Goal: Information Seeking & Learning: Learn about a topic

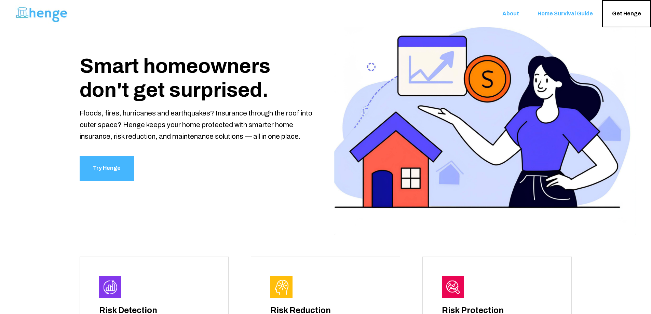
click at [164, 108] on div "Floods, fires, hurricanes and earthquakes? Insurance through the roof into oute…" at bounding box center [199, 124] width 238 height 35
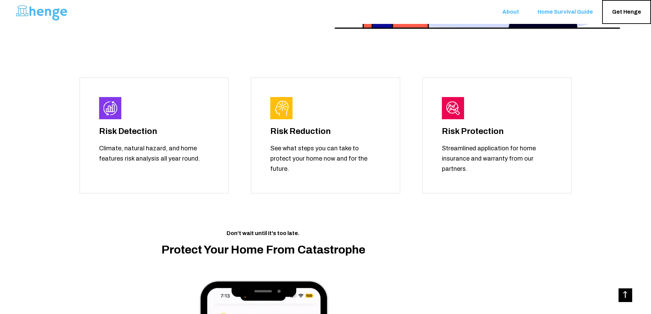
scroll to position [1503, 0]
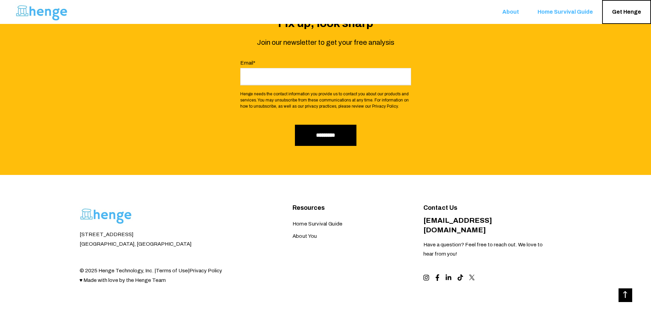
drag, startPoint x: 448, startPoint y: 266, endPoint x: 391, endPoint y: 244, distance: 61.1
click at [343, 239] on div "Home Survival Guide About You" at bounding box center [346, 229] width 107 height 35
click at [445, 274] on icon "Visit us on LinkedIn" at bounding box center [448, 277] width 6 height 7
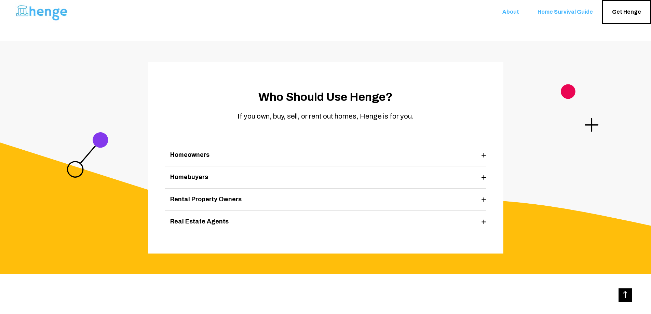
scroll to position [785, 0]
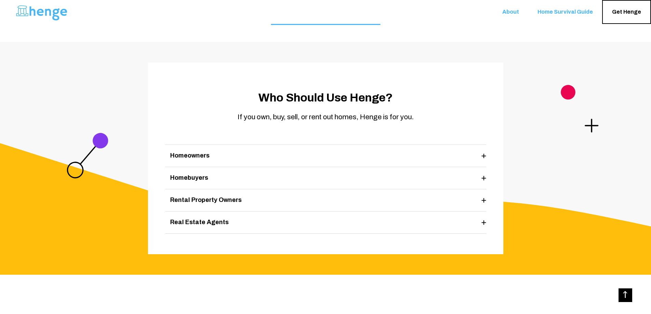
click at [219, 162] on div "Homeowners" at bounding box center [325, 156] width 321 height 22
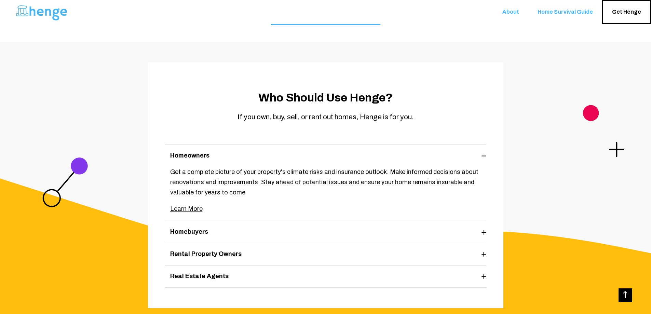
click at [219, 162] on div "Homeowners" at bounding box center [325, 156] width 321 height 22
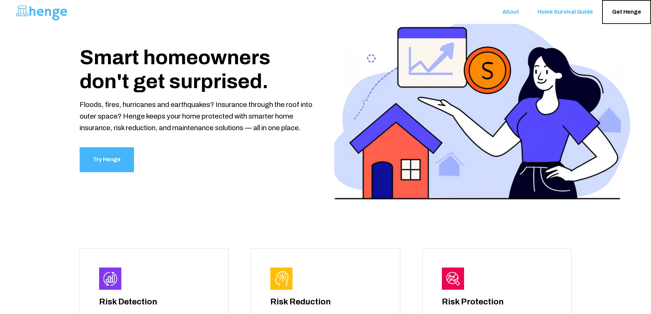
scroll to position [33, 0]
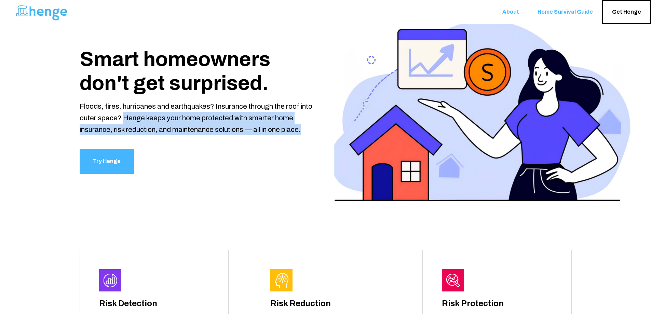
drag, startPoint x: 123, startPoint y: 117, endPoint x: 308, endPoint y: 129, distance: 185.7
click at [308, 129] on div "Floods, fires, hurricanes and earthquakes? Insurance through the roof into oute…" at bounding box center [199, 117] width 238 height 35
copy div "Henge keeps your home protected with smarter home insurance, risk reduction, an…"
